Goal: Transaction & Acquisition: Purchase product/service

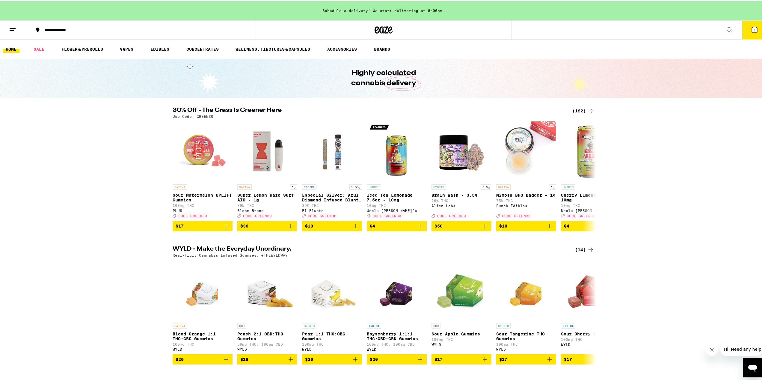
click at [587, 110] on icon at bounding box center [590, 109] width 7 height 7
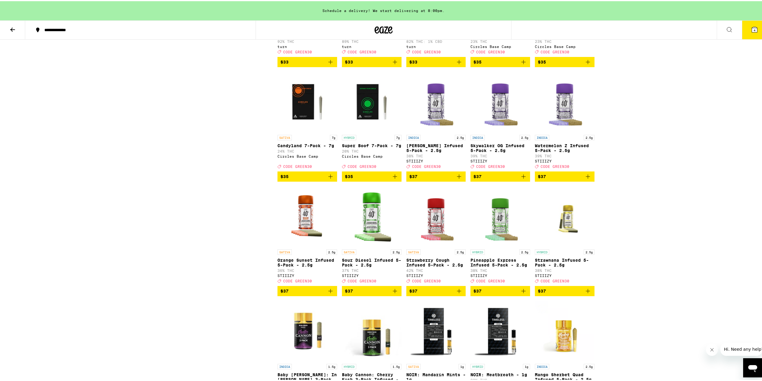
scroll to position [2097, 0]
